Goal: Information Seeking & Learning: Compare options

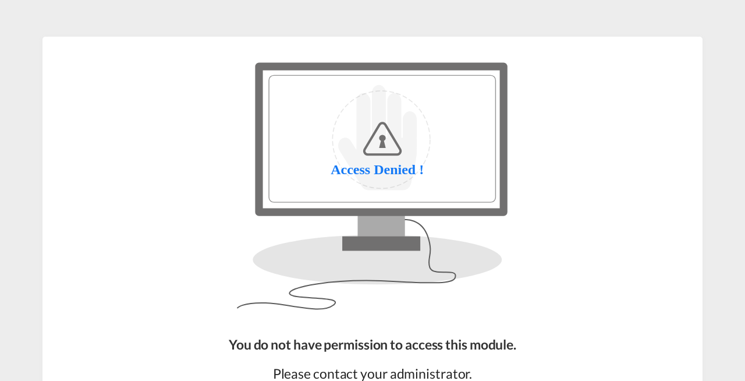
scroll to position [115, 0]
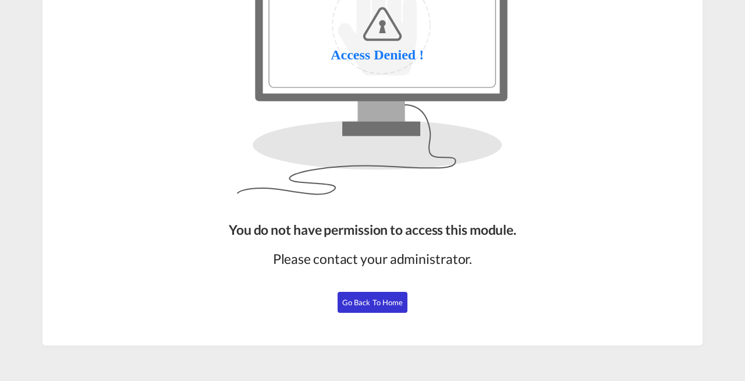
click at [369, 301] on span "Go Back to Home" at bounding box center [372, 301] width 61 height 9
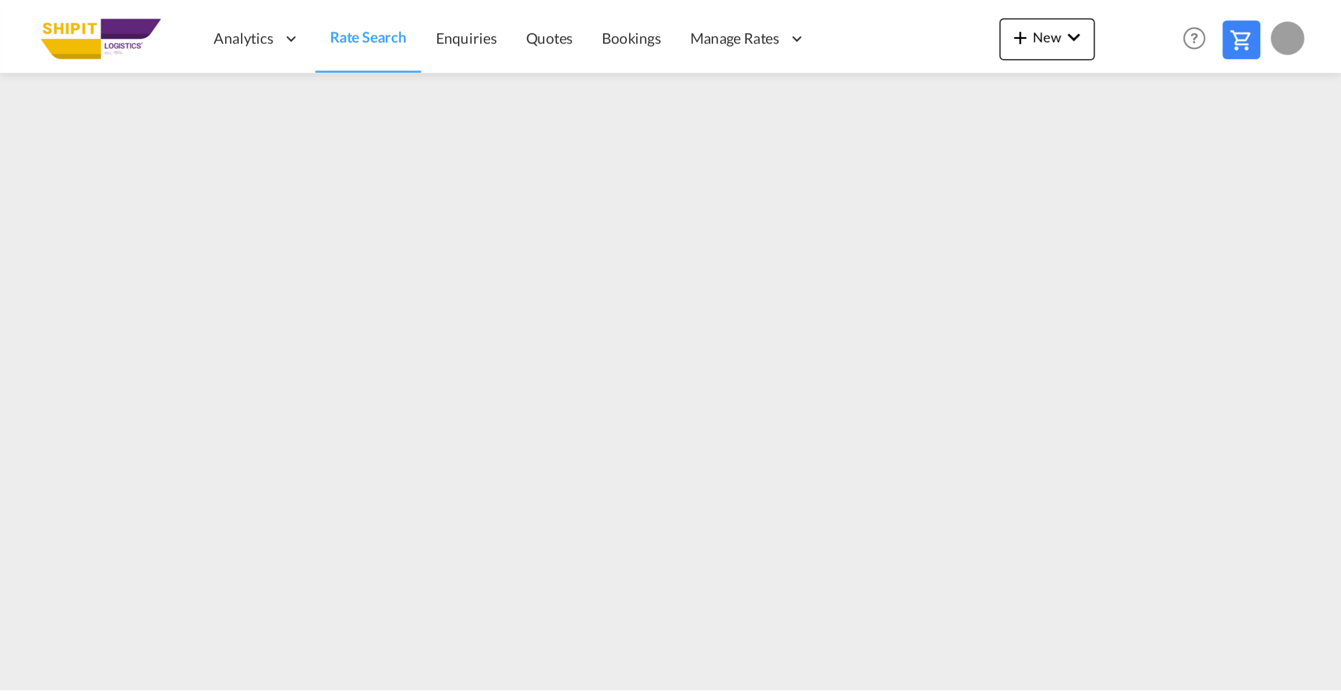
scroll to position [112, 0]
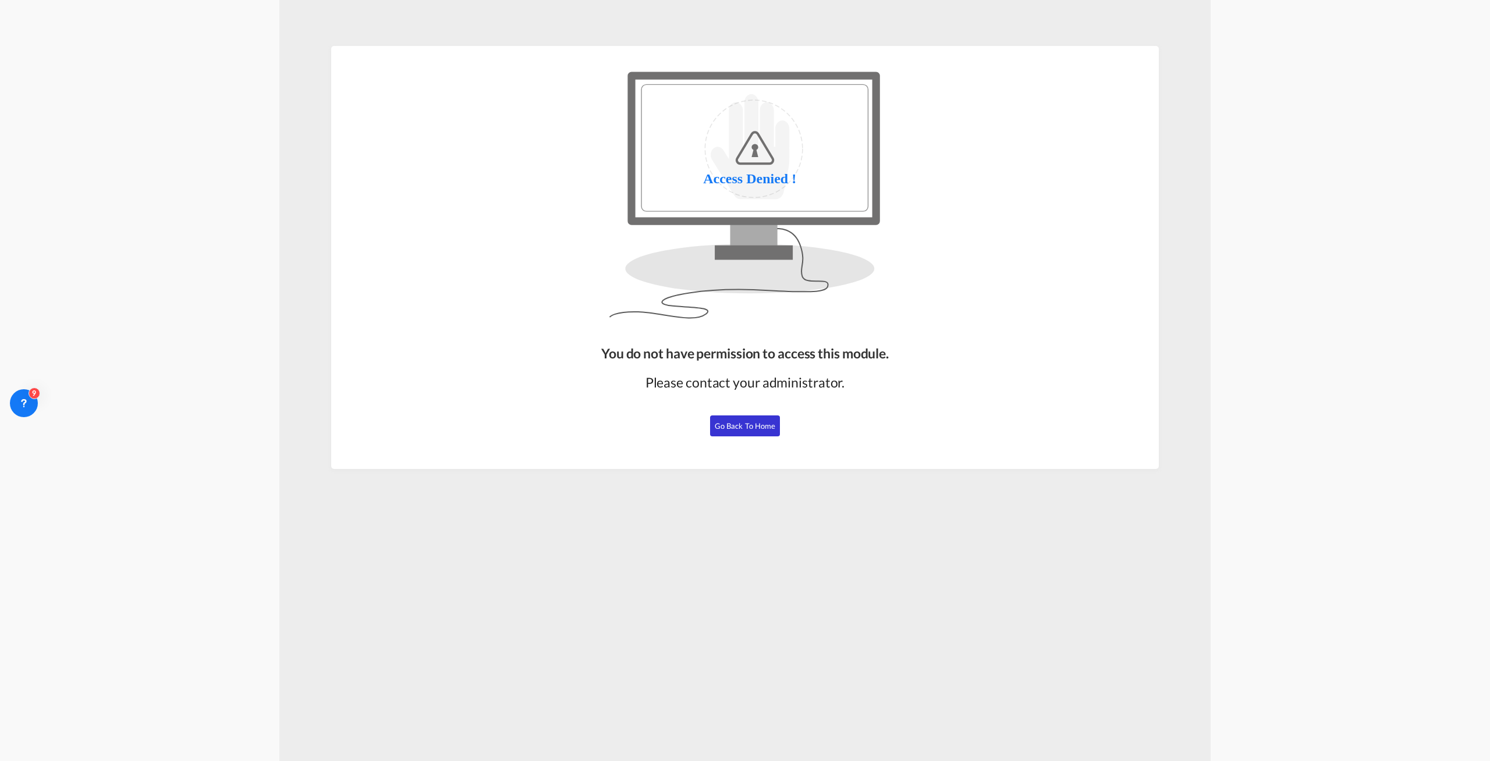
click at [744, 380] on span "Go Back to Home" at bounding box center [744, 425] width 61 height 9
